Goal: Navigation & Orientation: Find specific page/section

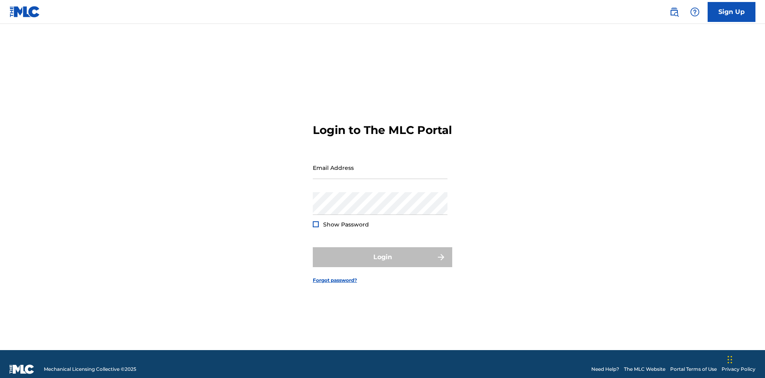
scroll to position [10, 0]
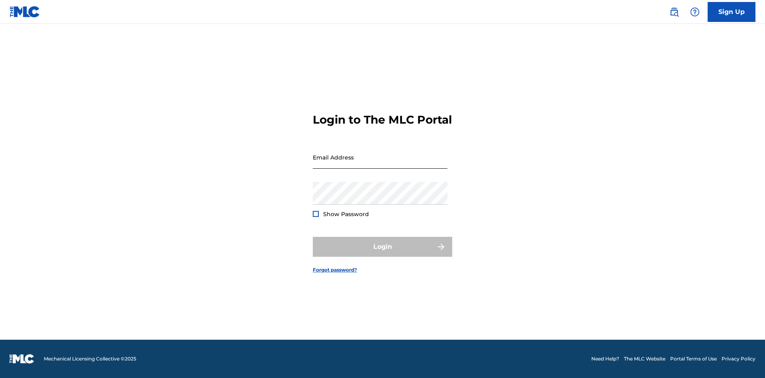
click at [380, 164] on input "Email Address" at bounding box center [380, 157] width 135 height 23
type input "[EMAIL_ADDRESS][DOMAIN_NAME]"
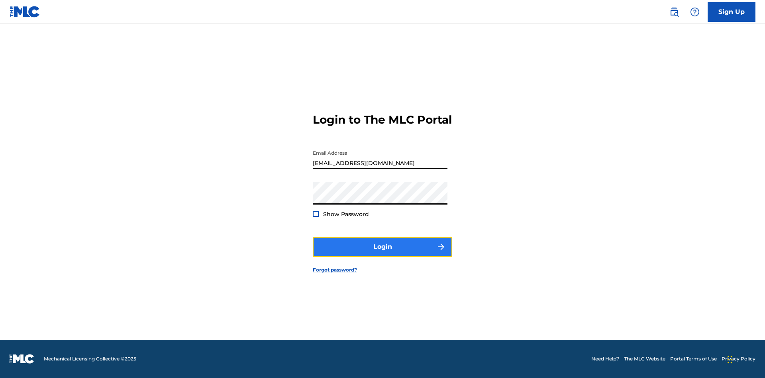
click at [383, 253] on button "Login" at bounding box center [382, 247] width 139 height 20
